Goal: Information Seeking & Learning: Find specific fact

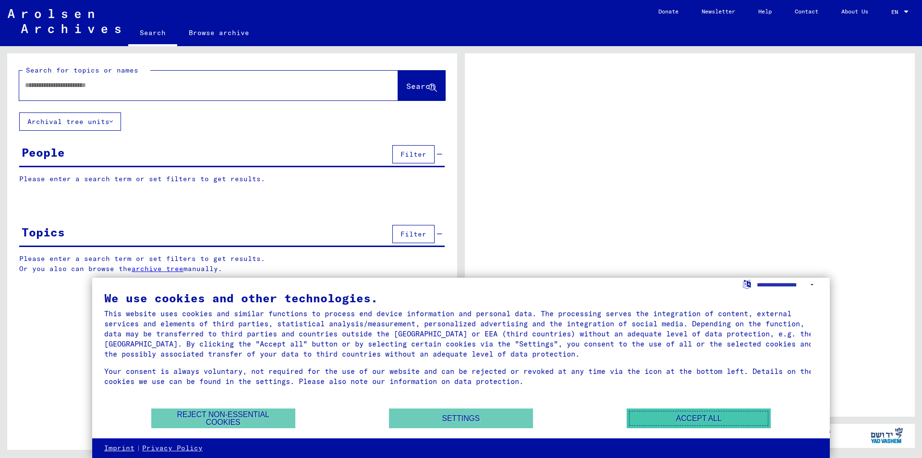
click at [695, 417] on button "Accept all" at bounding box center [699, 418] width 144 height 20
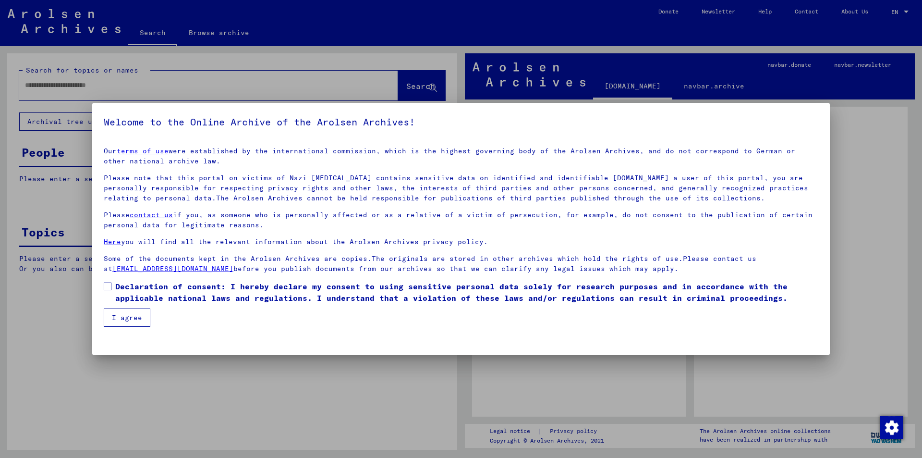
click at [106, 286] on span at bounding box center [108, 286] width 8 height 8
click at [131, 321] on button "I agree" at bounding box center [127, 317] width 47 height 18
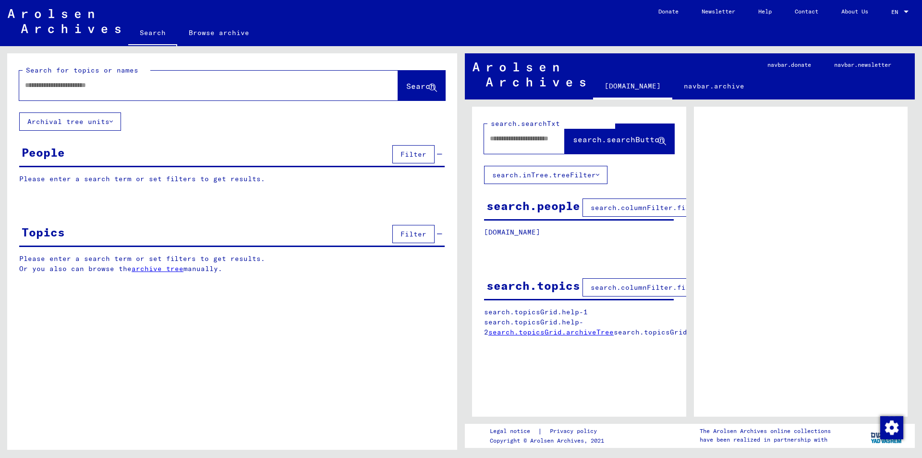
click at [65, 89] on input "text" at bounding box center [200, 85] width 350 height 10
type input "**********"
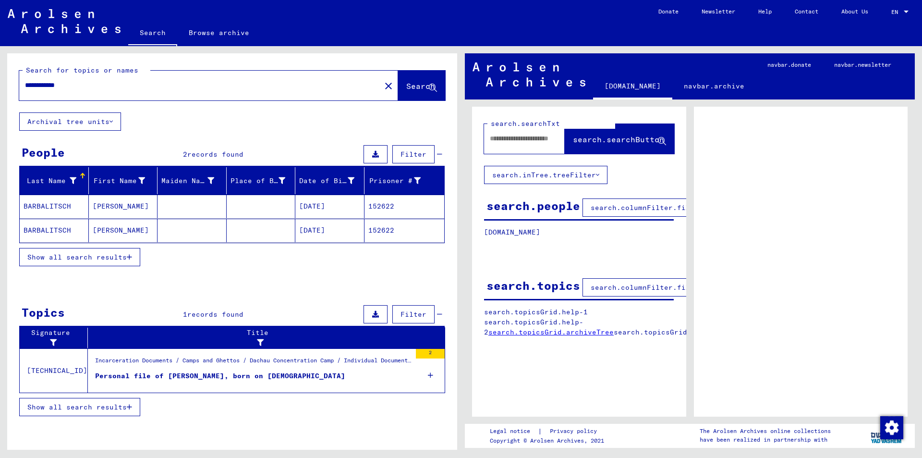
click at [130, 258] on icon "button" at bounding box center [129, 257] width 5 height 7
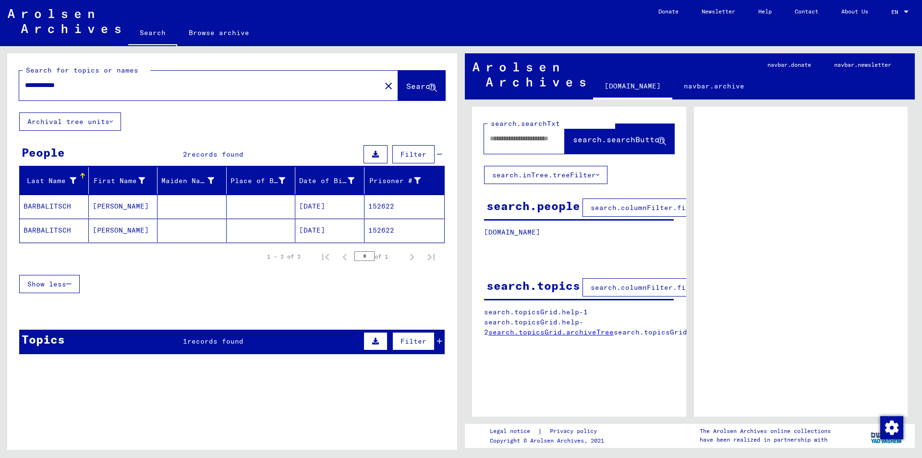
click at [381, 230] on mat-cell "152622" at bounding box center [404, 230] width 80 height 24
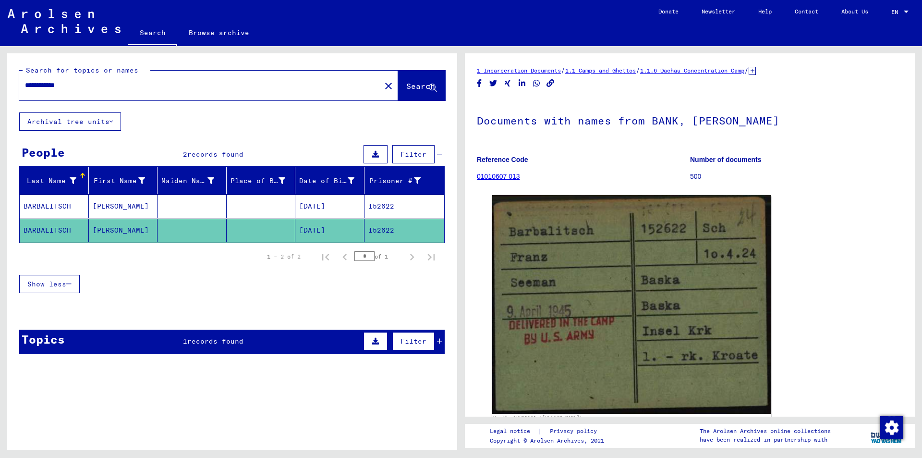
click at [372, 205] on mat-cell "152622" at bounding box center [404, 206] width 80 height 24
